Goal: Task Accomplishment & Management: Complete application form

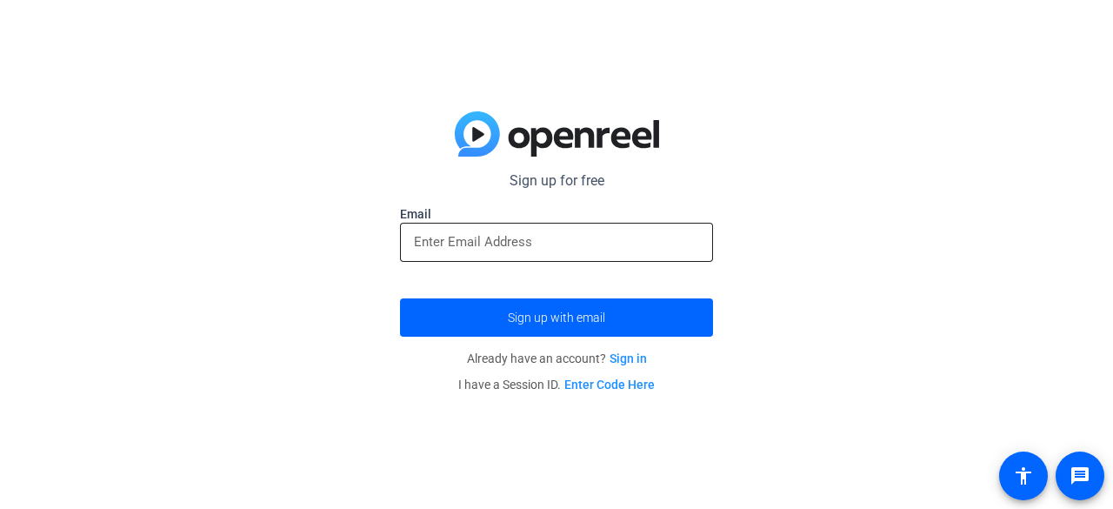
click at [449, 231] on div at bounding box center [556, 242] width 285 height 39
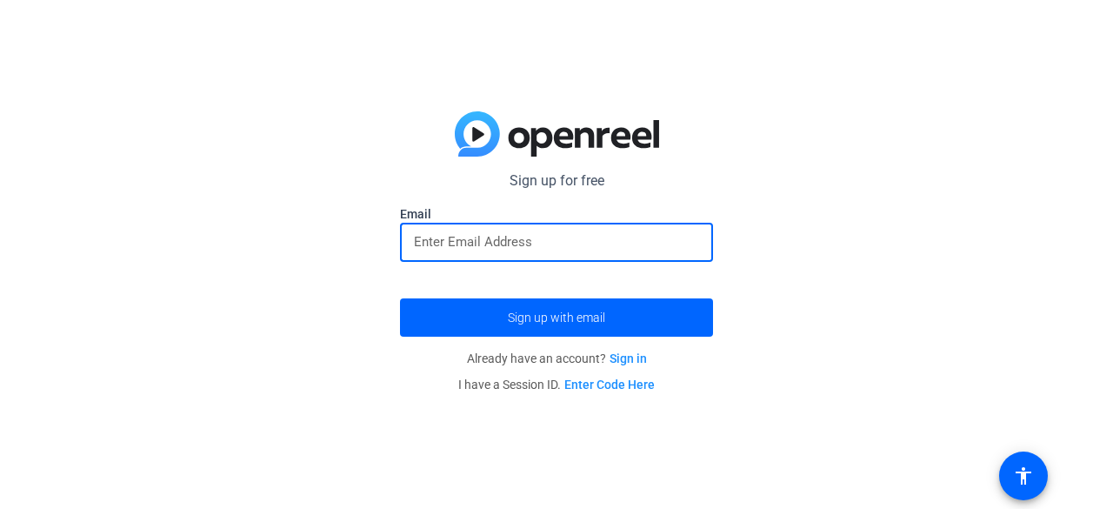
click at [535, 237] on input "email" at bounding box center [556, 241] width 285 height 21
click at [400, 298] on button "Sign up with email" at bounding box center [556, 317] width 313 height 38
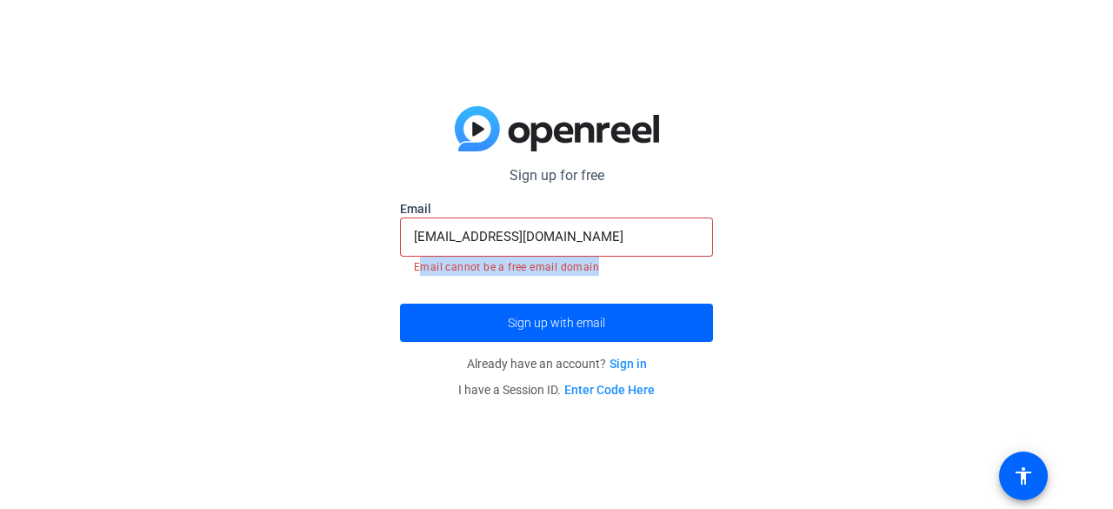
drag, startPoint x: 525, startPoint y: 274, endPoint x: 601, endPoint y: 274, distance: 75.7
click at [601, 274] on mat-error "Email cannot be a free email domain" at bounding box center [556, 266] width 285 height 19
click at [605, 242] on input "[EMAIL_ADDRESS][DOMAIN_NAME]" at bounding box center [556, 236] width 285 height 21
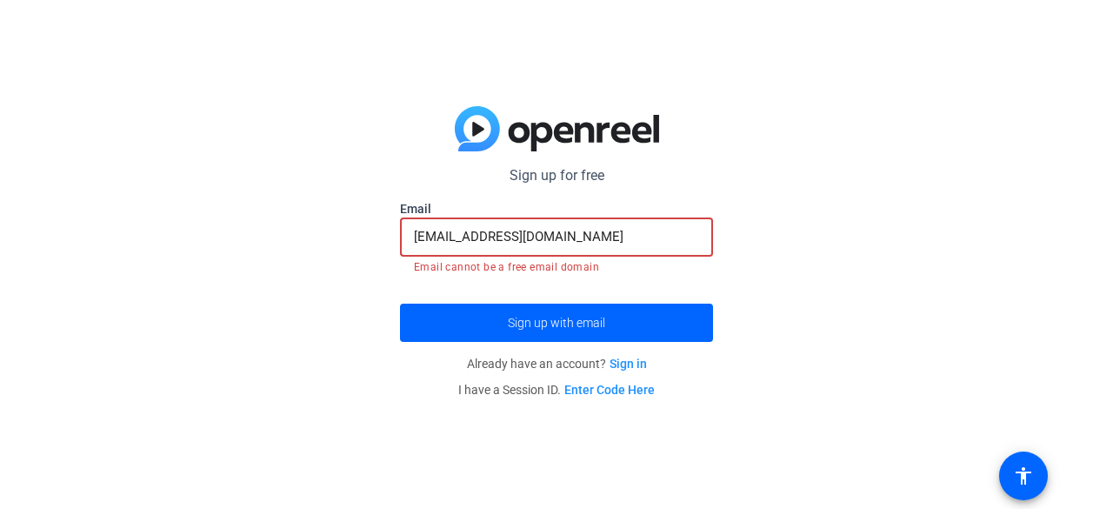
click at [400, 304] on button "Sign up with email" at bounding box center [556, 323] width 313 height 38
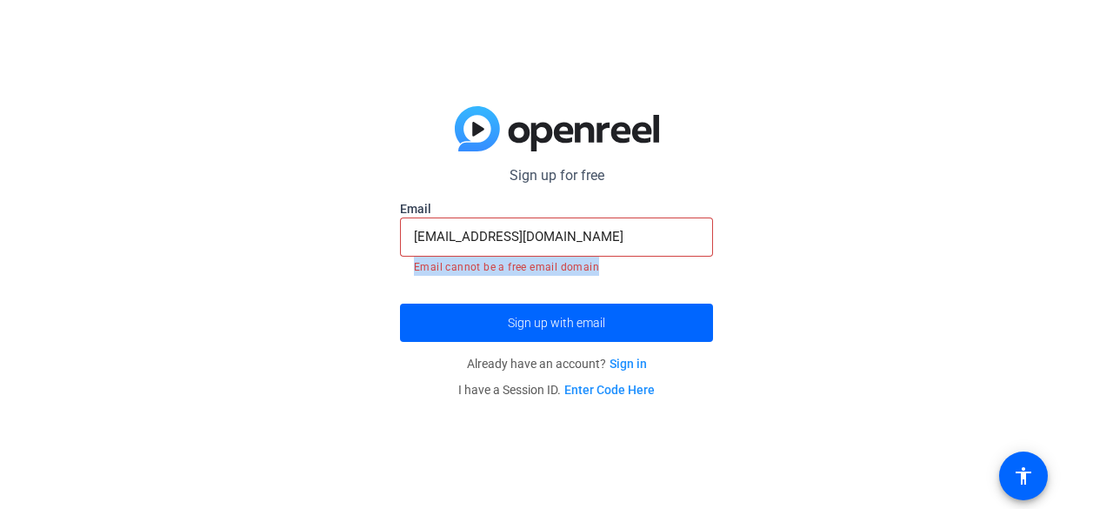
drag, startPoint x: 406, startPoint y: 267, endPoint x: 605, endPoint y: 271, distance: 198.4
click at [605, 271] on div "Email cannot be a free email domain" at bounding box center [556, 266] width 313 height 19
drag, startPoint x: 589, startPoint y: 271, endPoint x: 675, endPoint y: 30, distance: 255.1
click at [675, 30] on div "Sign up for free Email [EMAIL_ADDRESS][DOMAIN_NAME] Email cannot be a free emai…" at bounding box center [556, 254] width 1113 height 509
click at [509, 274] on form "Sign up for free Email [EMAIL_ADDRESS][DOMAIN_NAME] Email cannot be a free emai…" at bounding box center [556, 253] width 313 height 177
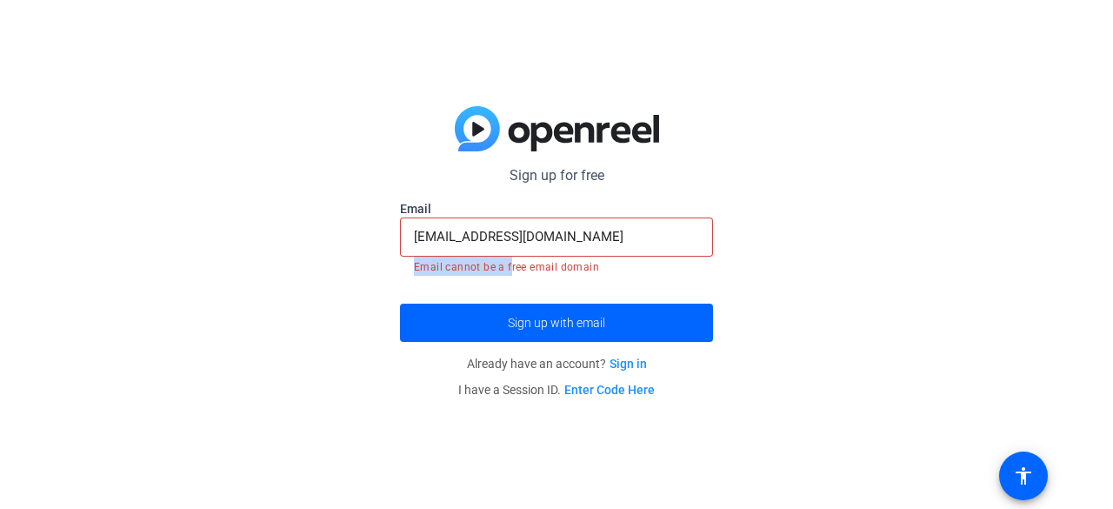
click at [508, 268] on mat-error "Email cannot be a free email domain" at bounding box center [556, 266] width 285 height 19
click at [508, 265] on mat-error "Email cannot be a free email domain" at bounding box center [556, 266] width 285 height 19
click at [508, 264] on mat-error "Email cannot be a free email domain" at bounding box center [556, 266] width 285 height 19
drag, startPoint x: 508, startPoint y: 264, endPoint x: 539, endPoint y: 264, distance: 31.3
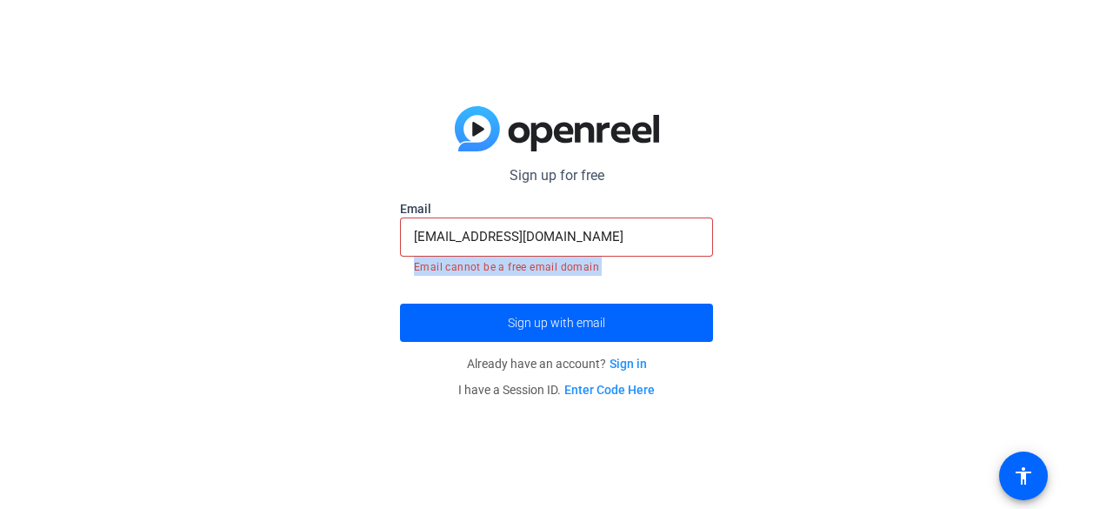
click at [511, 264] on mat-error "Email cannot be a free email domain" at bounding box center [556, 266] width 285 height 19
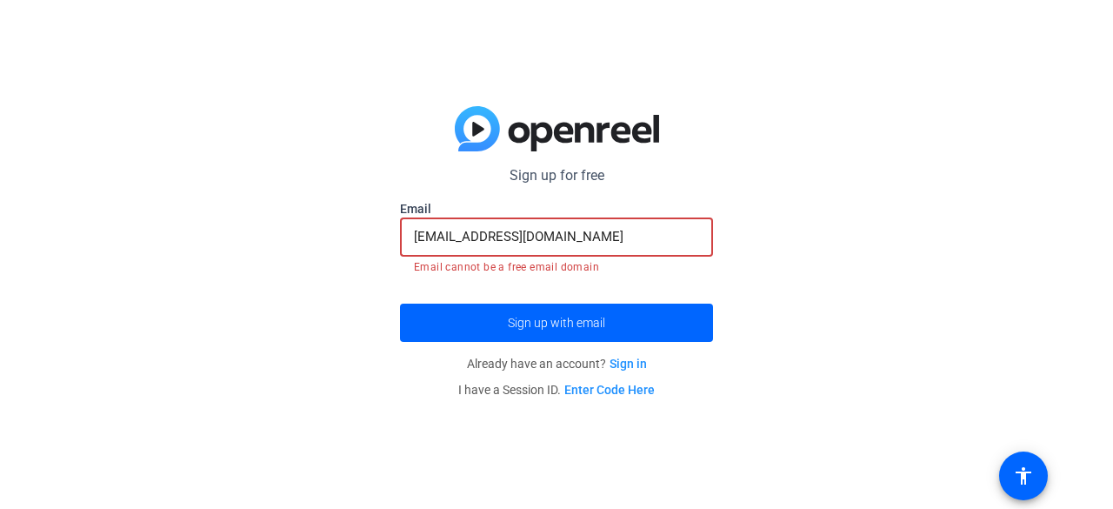
click at [586, 232] on input "[EMAIL_ADDRESS][DOMAIN_NAME]" at bounding box center [556, 236] width 285 height 21
click at [602, 234] on input "[EMAIL_ADDRESS][DOMAIN_NAME]" at bounding box center [556, 236] width 285 height 21
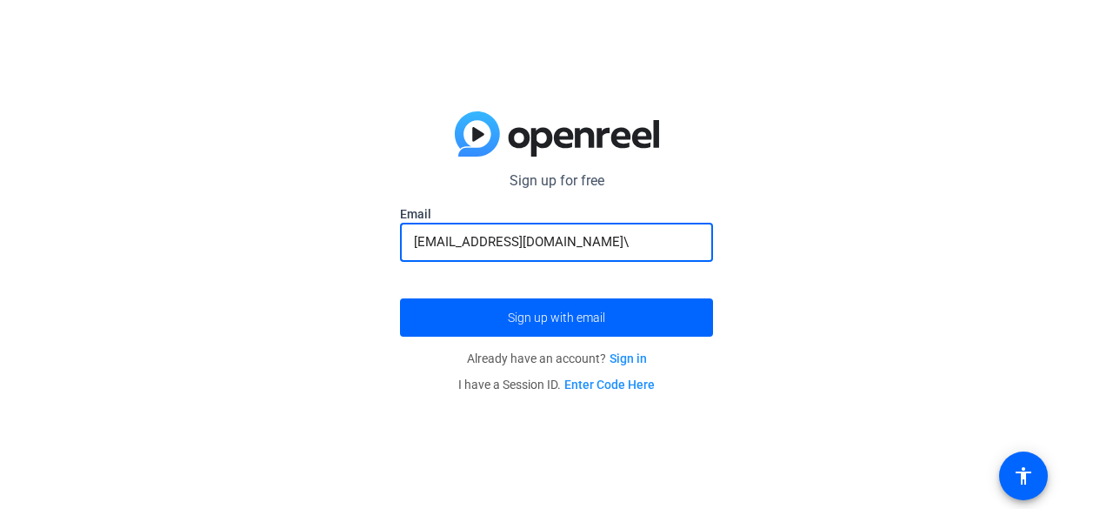
type input "[EMAIL_ADDRESS][DOMAIN_NAME]"
click at [400, 298] on button "Sign up with email" at bounding box center [556, 317] width 313 height 38
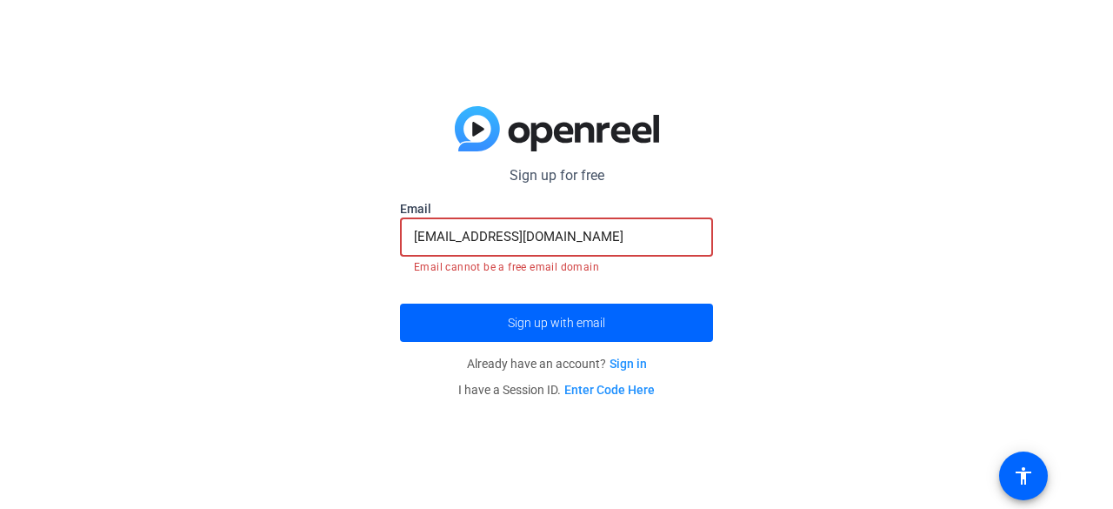
drag, startPoint x: 610, startPoint y: 243, endPoint x: 338, endPoint y: 275, distance: 274.2
click at [338, 275] on div "Sign up for free Email [EMAIL_ADDRESS][DOMAIN_NAME] Email cannot be a free emai…" at bounding box center [556, 254] width 1113 height 509
